Goal: Communication & Community: Answer question/provide support

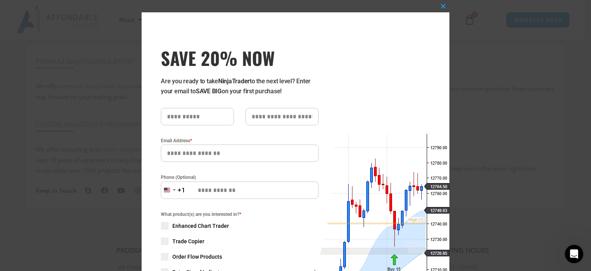
click at [572, 254] on icon "Open Intercom Messenger" at bounding box center [574, 253] width 13 height 13
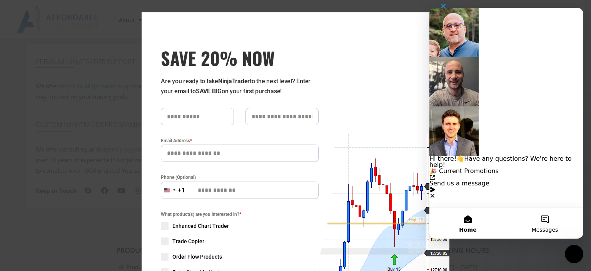
click at [546, 222] on button "Messages" at bounding box center [544, 222] width 77 height 31
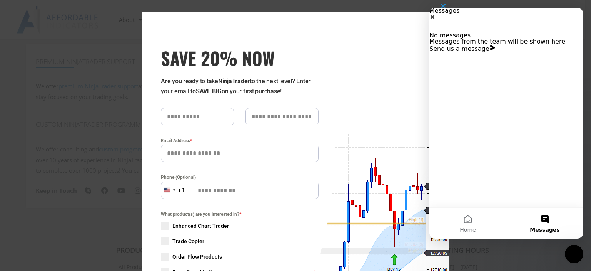
drag, startPoint x: 356, startPoint y: 11, endPoint x: 392, endPoint y: 5, distance: 37.3
click at [356, 10] on div "Close this module SAVE 20% NOW Are you ready to take NinjaTrader to the next le…" at bounding box center [296, 199] width 308 height 398
click at [441, 5] on span "SAVE 20% NOW popup" at bounding box center [443, 6] width 12 height 5
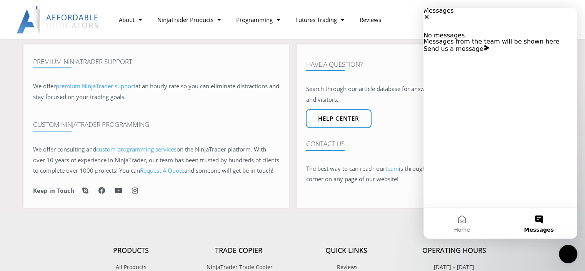
click at [430, 16] on icon "Close" at bounding box center [427, 17] width 6 height 6
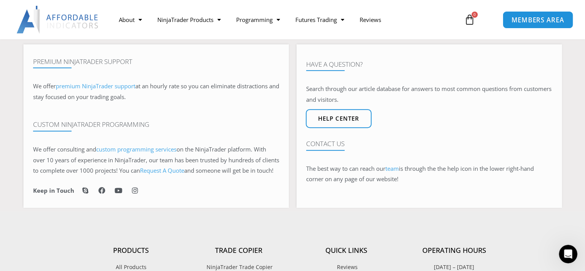
click at [524, 17] on span "MEMBERS AREA" at bounding box center [537, 20] width 53 height 7
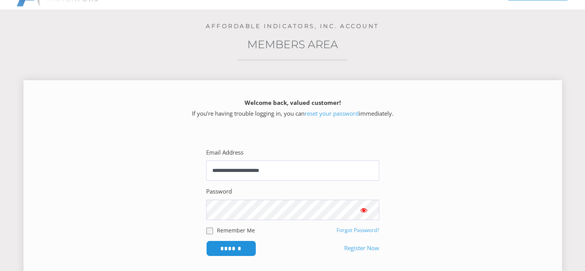
scroll to position [154, 0]
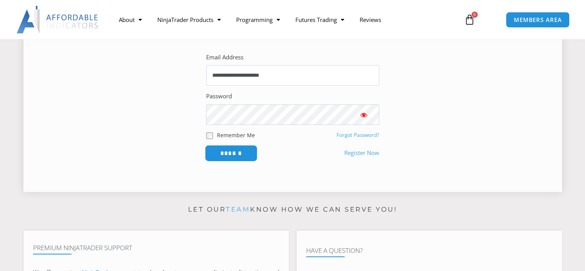
click at [250, 150] on input "******" at bounding box center [231, 153] width 53 height 17
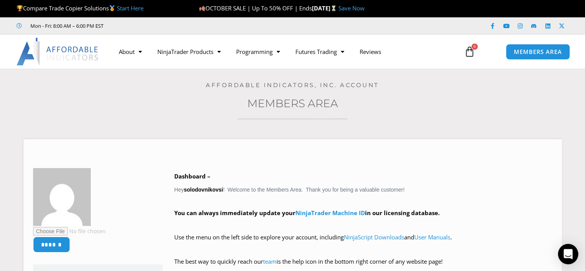
click at [571, 251] on icon "Open Intercom Messenger" at bounding box center [568, 254] width 9 height 10
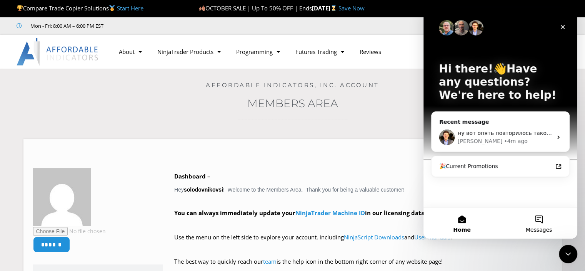
click at [535, 224] on button "Messages" at bounding box center [539, 222] width 77 height 31
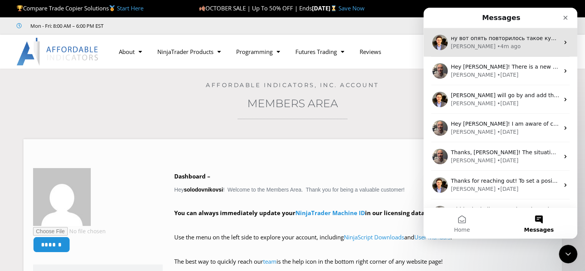
click at [498, 42] on div "ну вот опять повторилось такое куда вам скинуть видео?" at bounding box center [505, 38] width 109 height 8
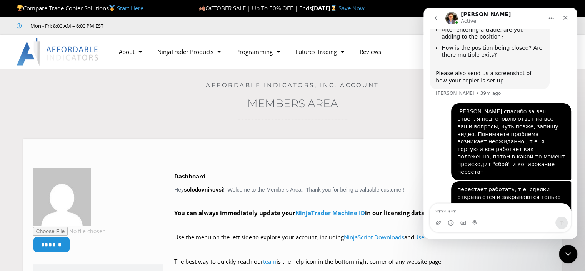
scroll to position [1882, 0]
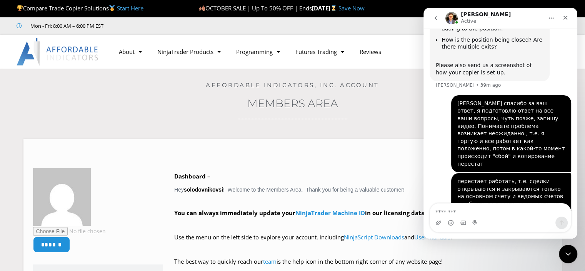
type textarea "**********"
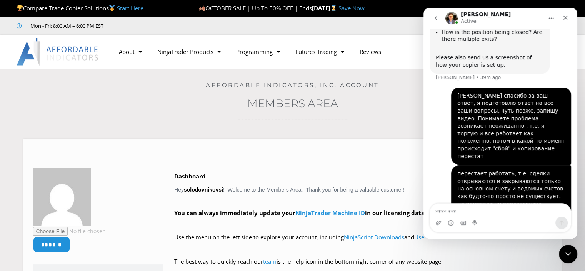
scroll to position [1915, 0]
